Goal: Information Seeking & Learning: Learn about a topic

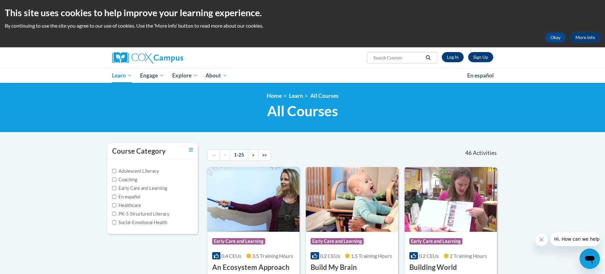
click at [407, 60] on input "Search..." at bounding box center [397, 58] width 51 height 8
type input "monitoring children's progress language and literacy"
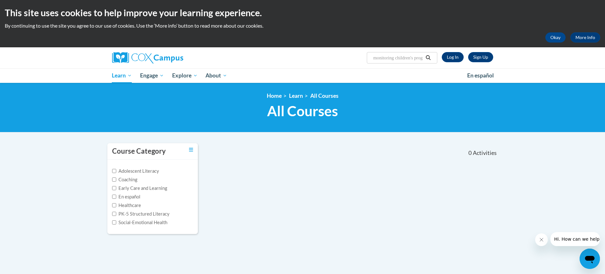
click at [419, 62] on span "Search Search... monitoring children's progress language and literacy" at bounding box center [402, 57] width 70 height 11
click at [419, 59] on input "monitoring children's progress language and literacy" at bounding box center [397, 58] width 51 height 8
drag, startPoint x: 420, startPoint y: 59, endPoint x: 367, endPoint y: 64, distance: 53.6
click at [367, 64] on div "Search Search... rogress language and literacy" at bounding box center [402, 57] width 70 height 11
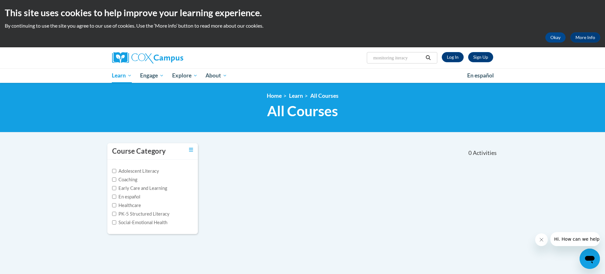
drag, startPoint x: 411, startPoint y: 58, endPoint x: 396, endPoint y: 61, distance: 15.2
click at [396, 61] on input "monitoring iteracy" at bounding box center [397, 58] width 51 height 8
type input "monitoring childrens progress"
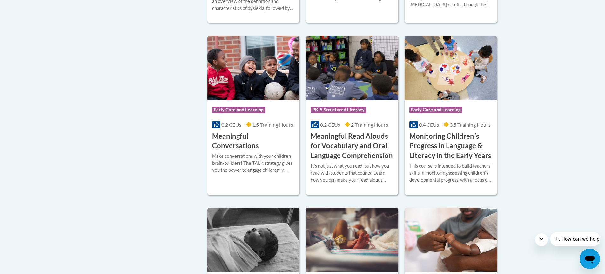
scroll to position [1048, 0]
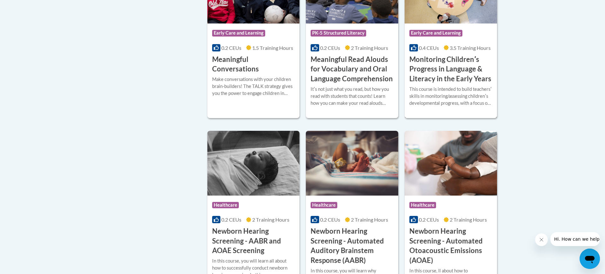
click at [457, 80] on h3 "Monitoring Childrenʹs Progress in Language & Literacy in the Early Years" at bounding box center [450, 69] width 83 height 29
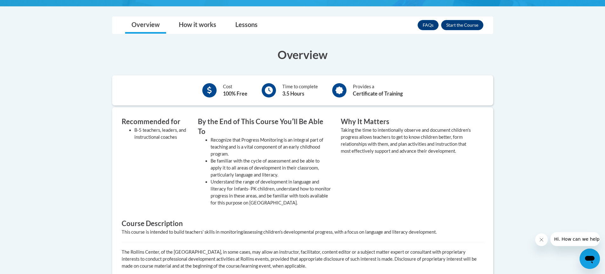
scroll to position [254, 0]
